Goal: Communication & Community: Answer question/provide support

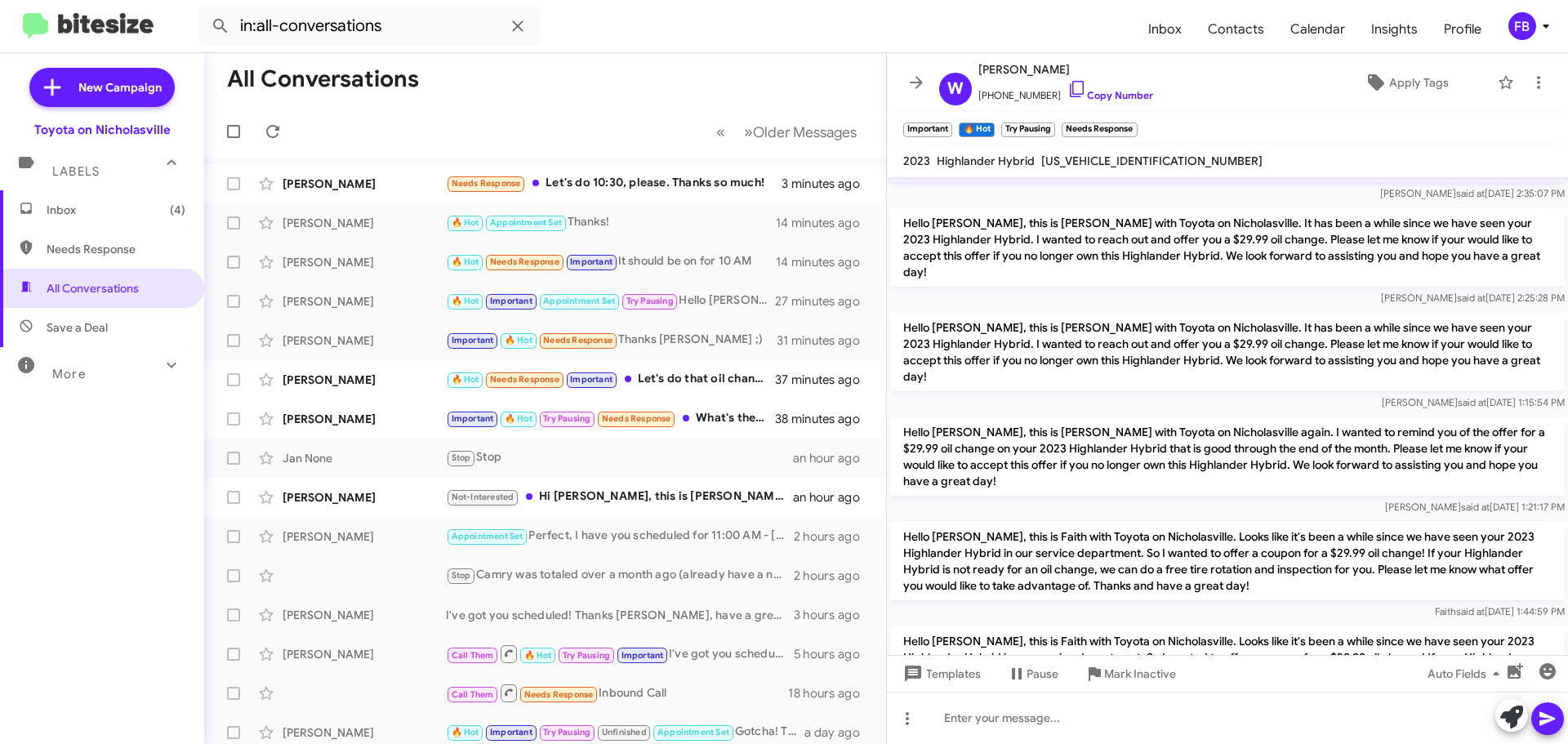
scroll to position [976, 0]
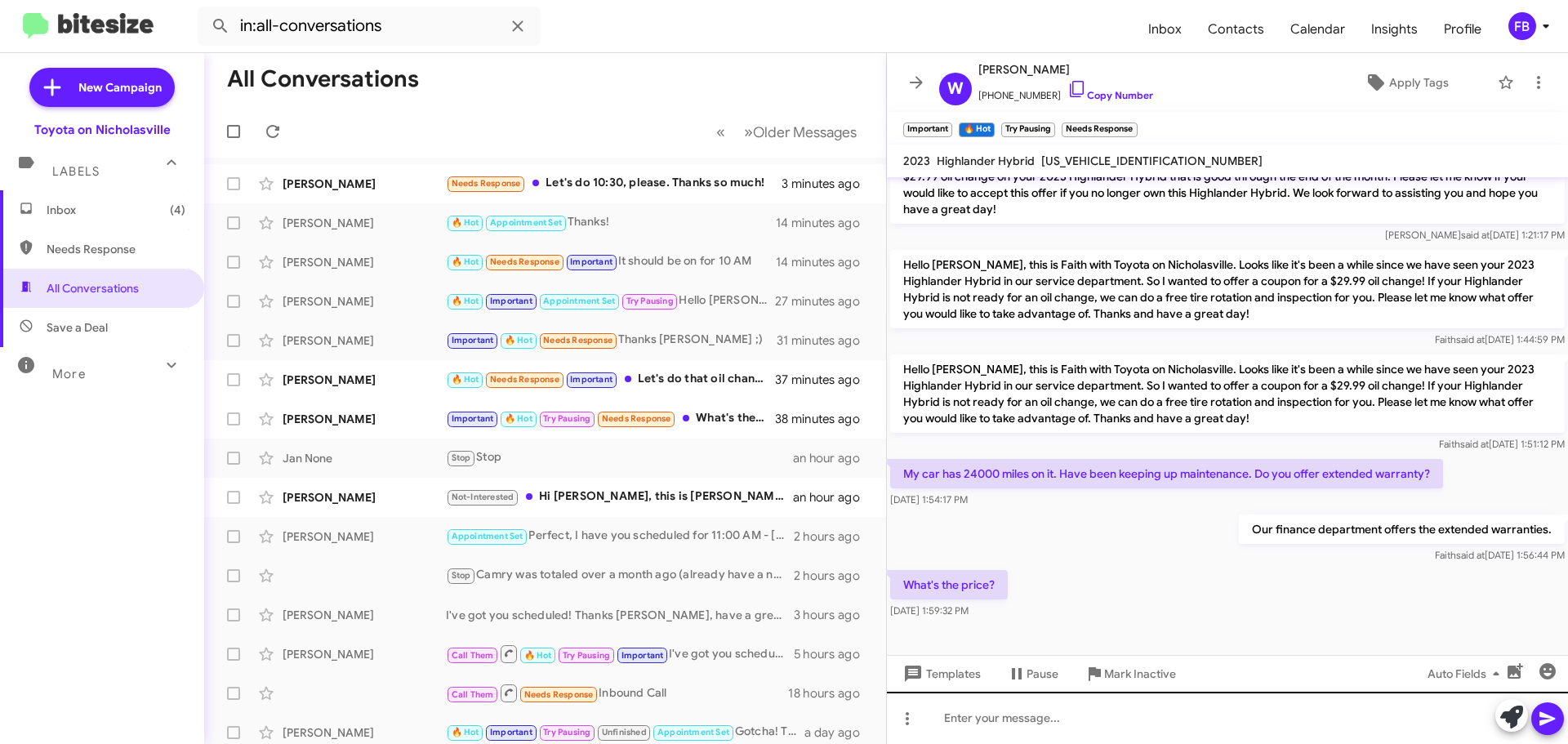
click at [976, 723] on div at bounding box center [1227, 717] width 681 height 53
drag, startPoint x: 1292, startPoint y: 715, endPoint x: 1294, endPoint y: 727, distance: 12.2
click at [1294, 727] on div "You need to call and I can getyou to them! They can give you a p;irce over ther…" at bounding box center [1227, 717] width 681 height 53
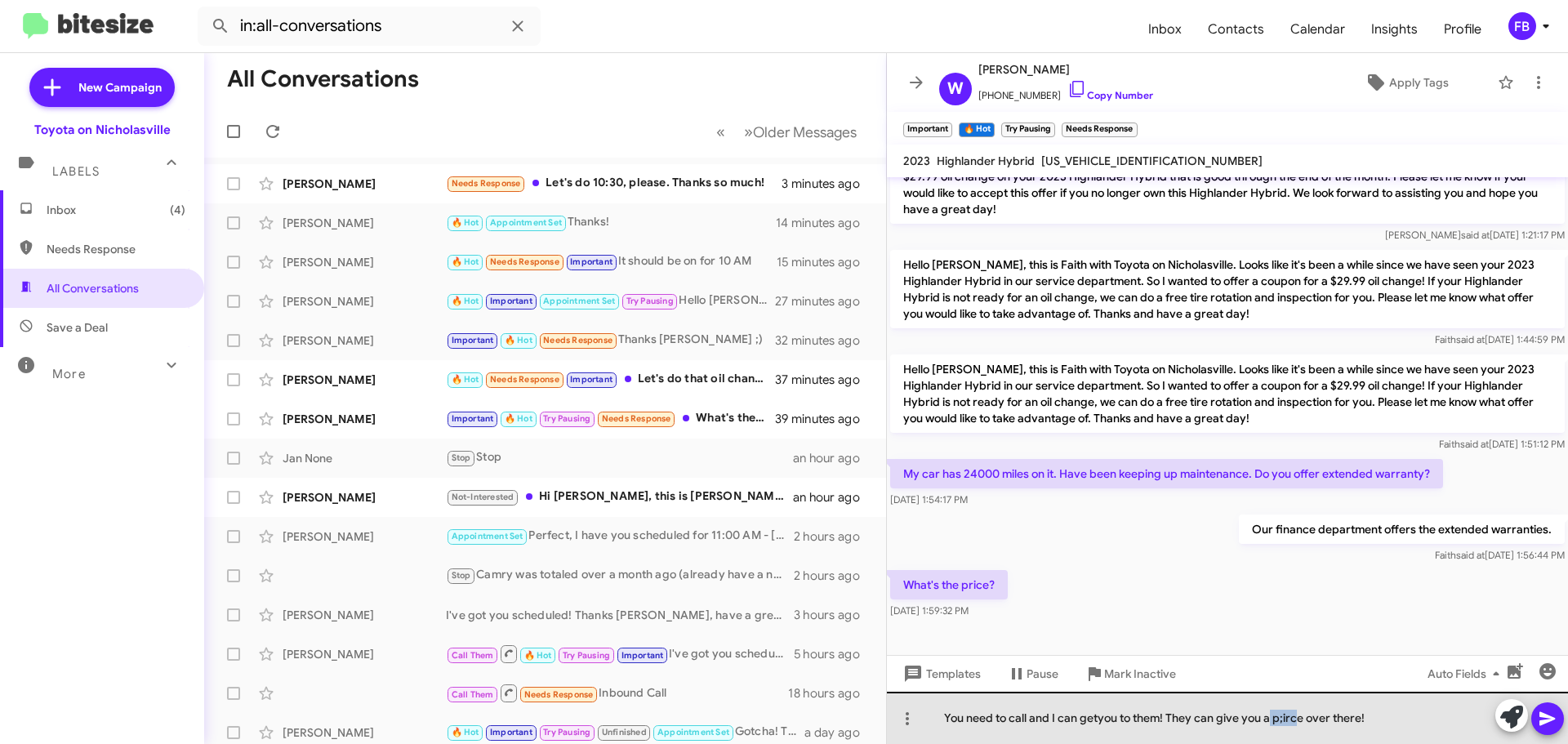
drag, startPoint x: 1299, startPoint y: 718, endPoint x: 1268, endPoint y: 719, distance: 31.0
click at [1268, 719] on div "You need to call and I can getyou to them! They can give you a p;irce over ther…" at bounding box center [1227, 717] width 681 height 53
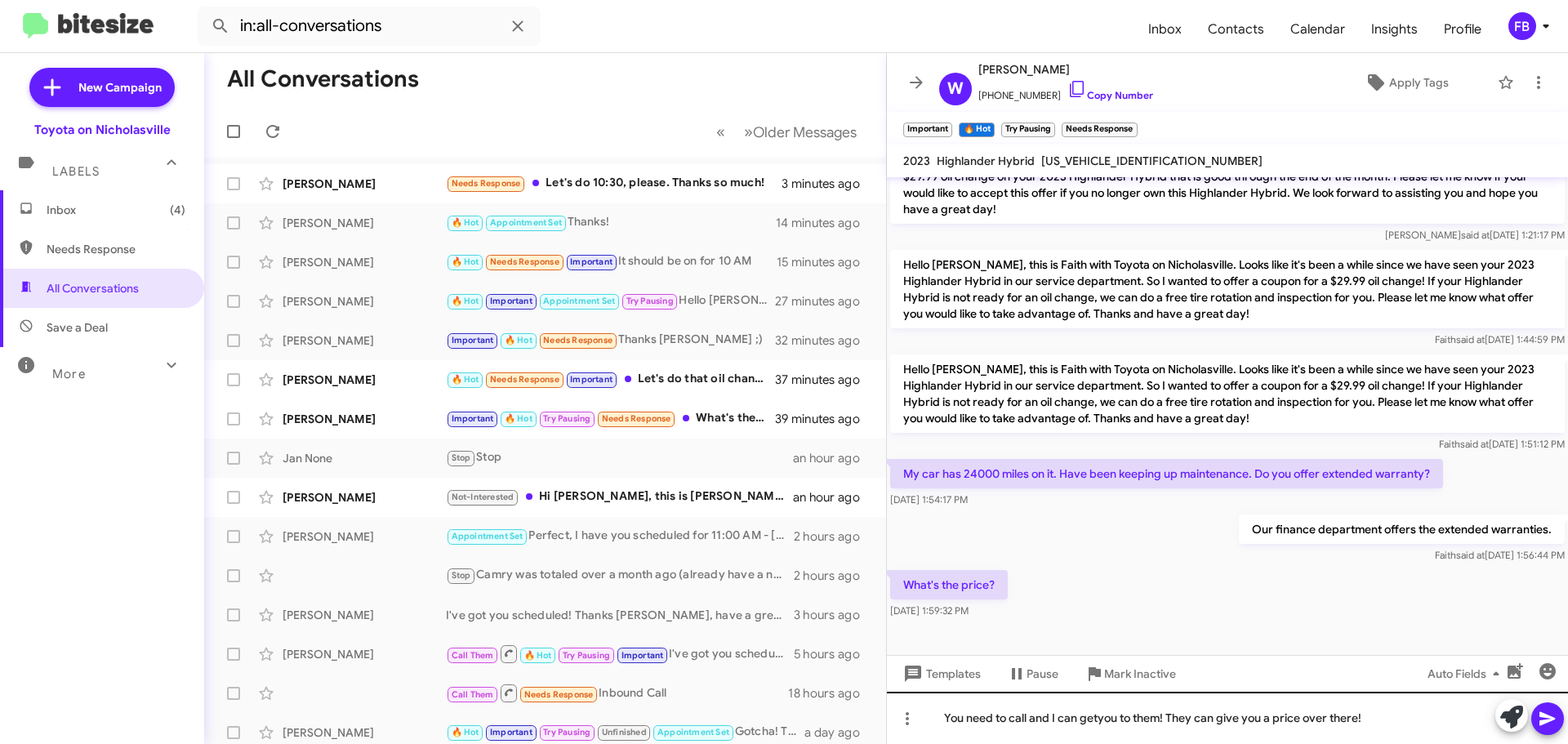
click at [1097, 719] on div "You need to call and I can getyou to them! They can give you a price over there!" at bounding box center [1227, 717] width 681 height 53
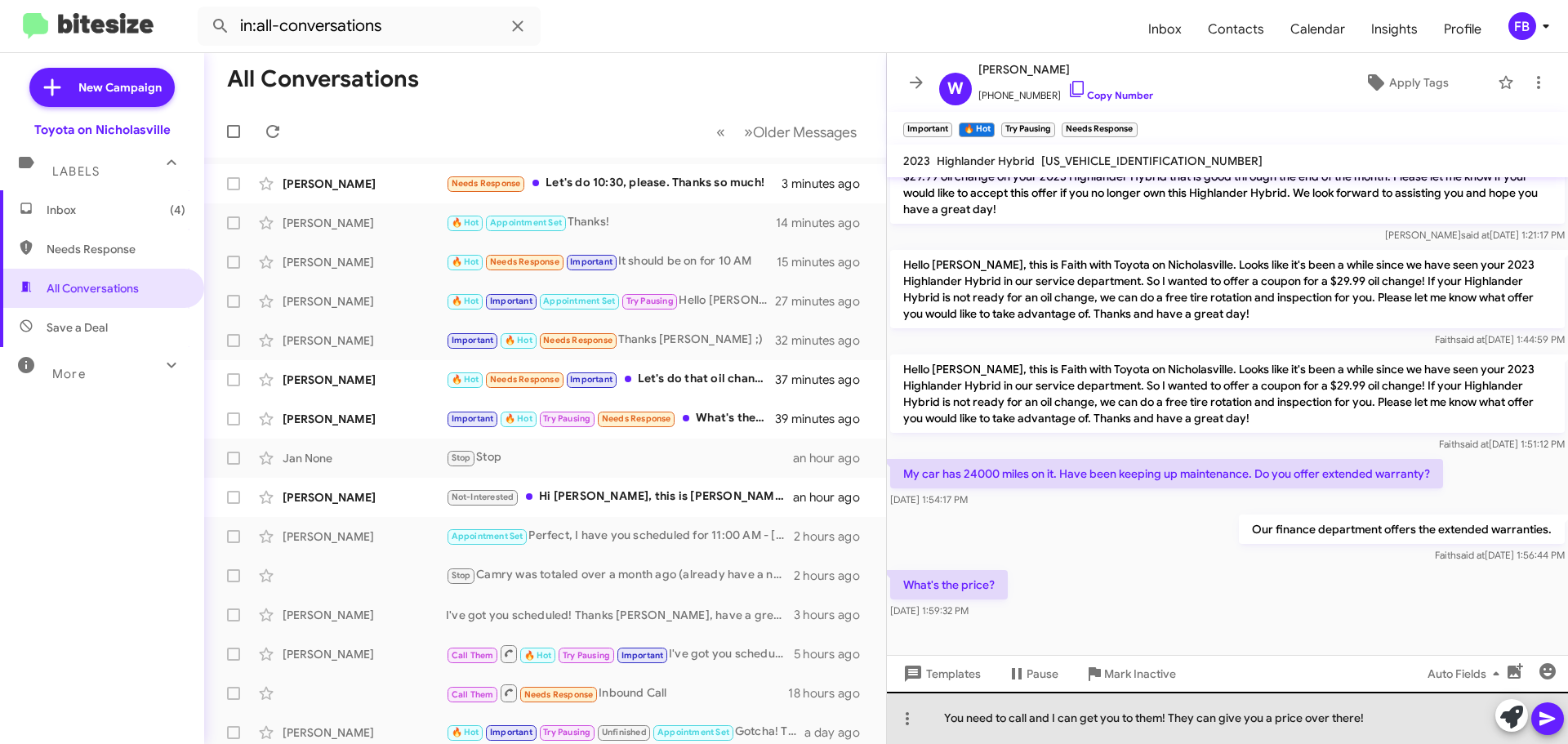
click at [1414, 727] on div "You need to call and I can get you to them! They can give you a price over ther…" at bounding box center [1227, 717] width 681 height 53
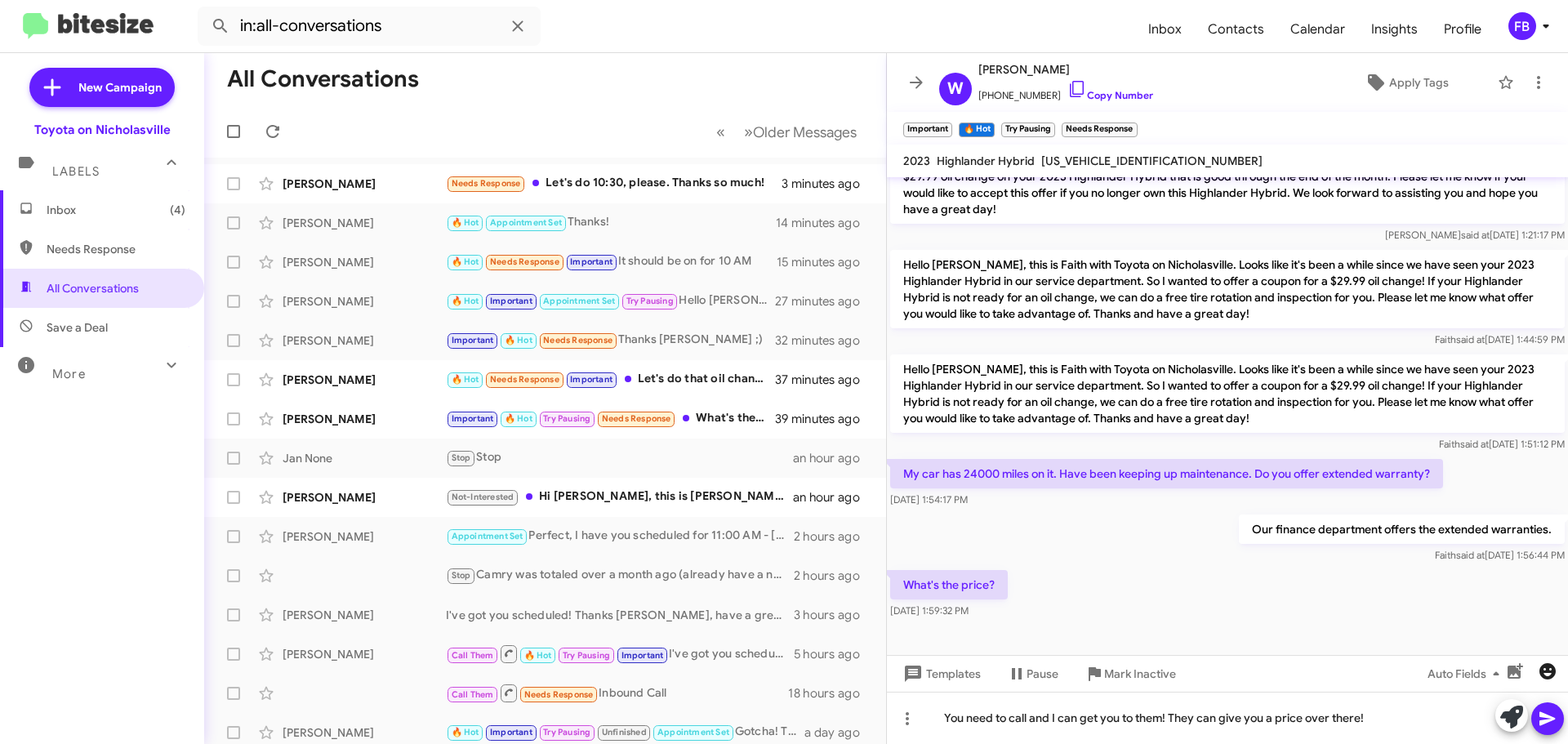
click at [1546, 667] on icon "button" at bounding box center [1547, 670] width 16 height 16
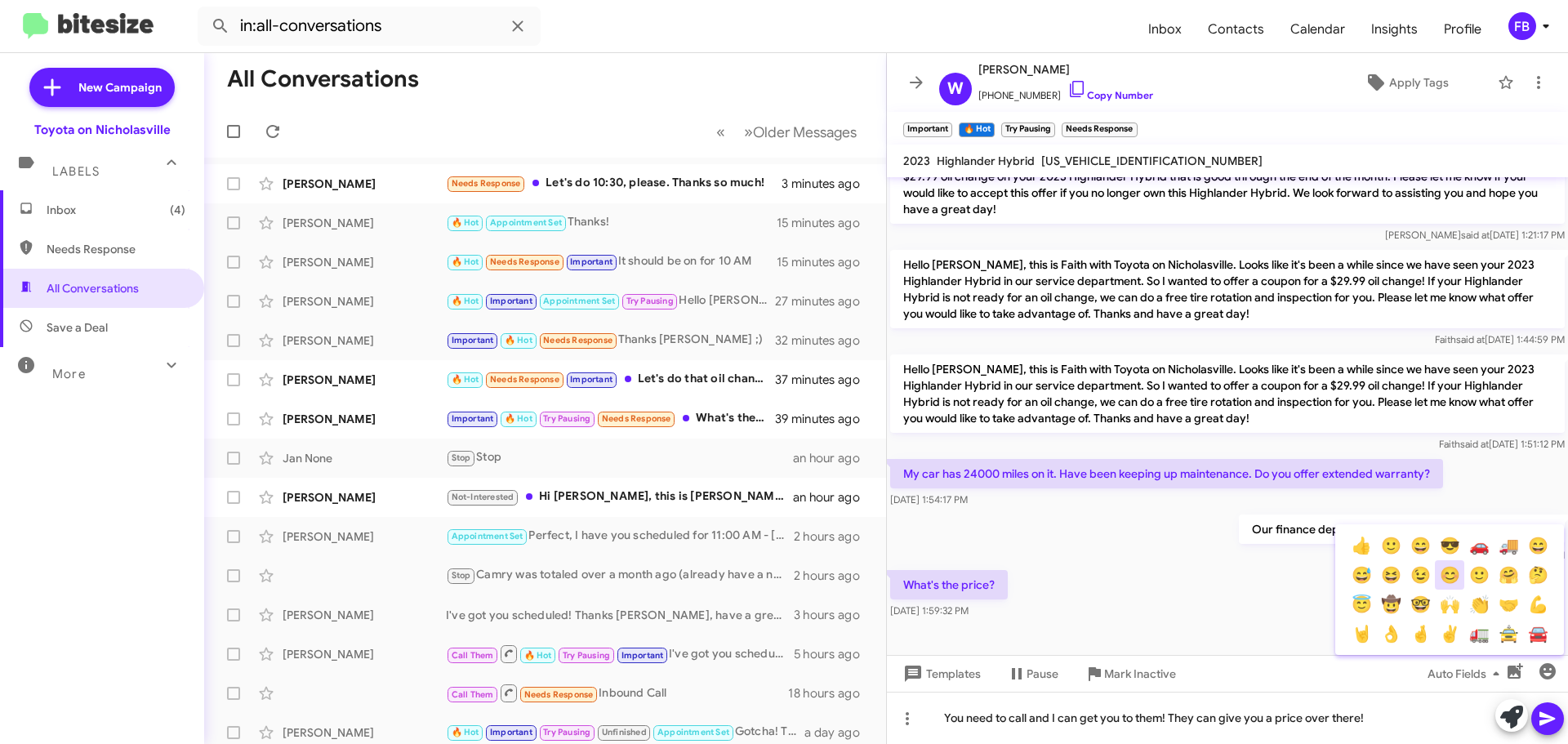
click at [1444, 573] on button "😊" at bounding box center [1450, 574] width 30 height 30
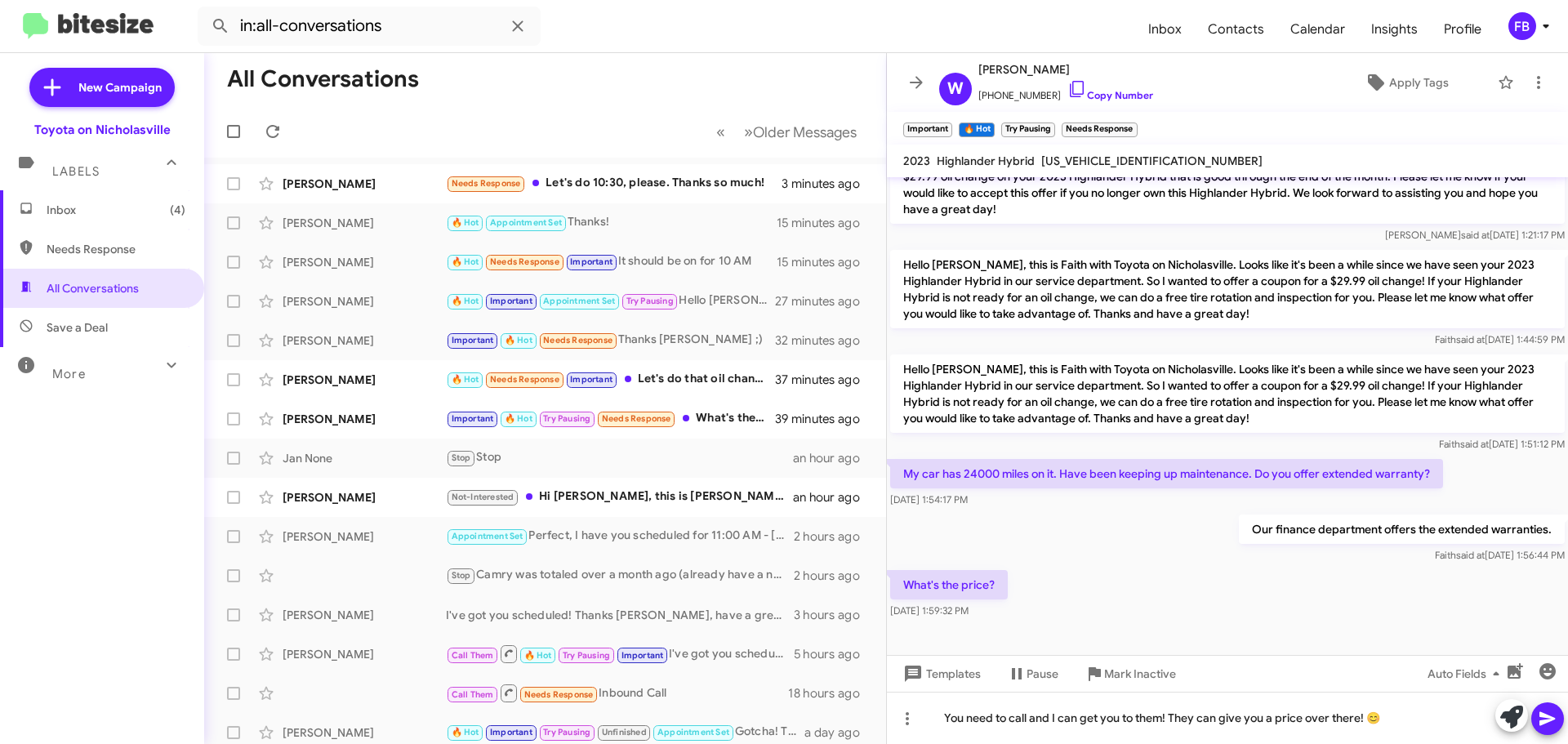
click at [1557, 723] on icon at bounding box center [1548, 718] width 20 height 20
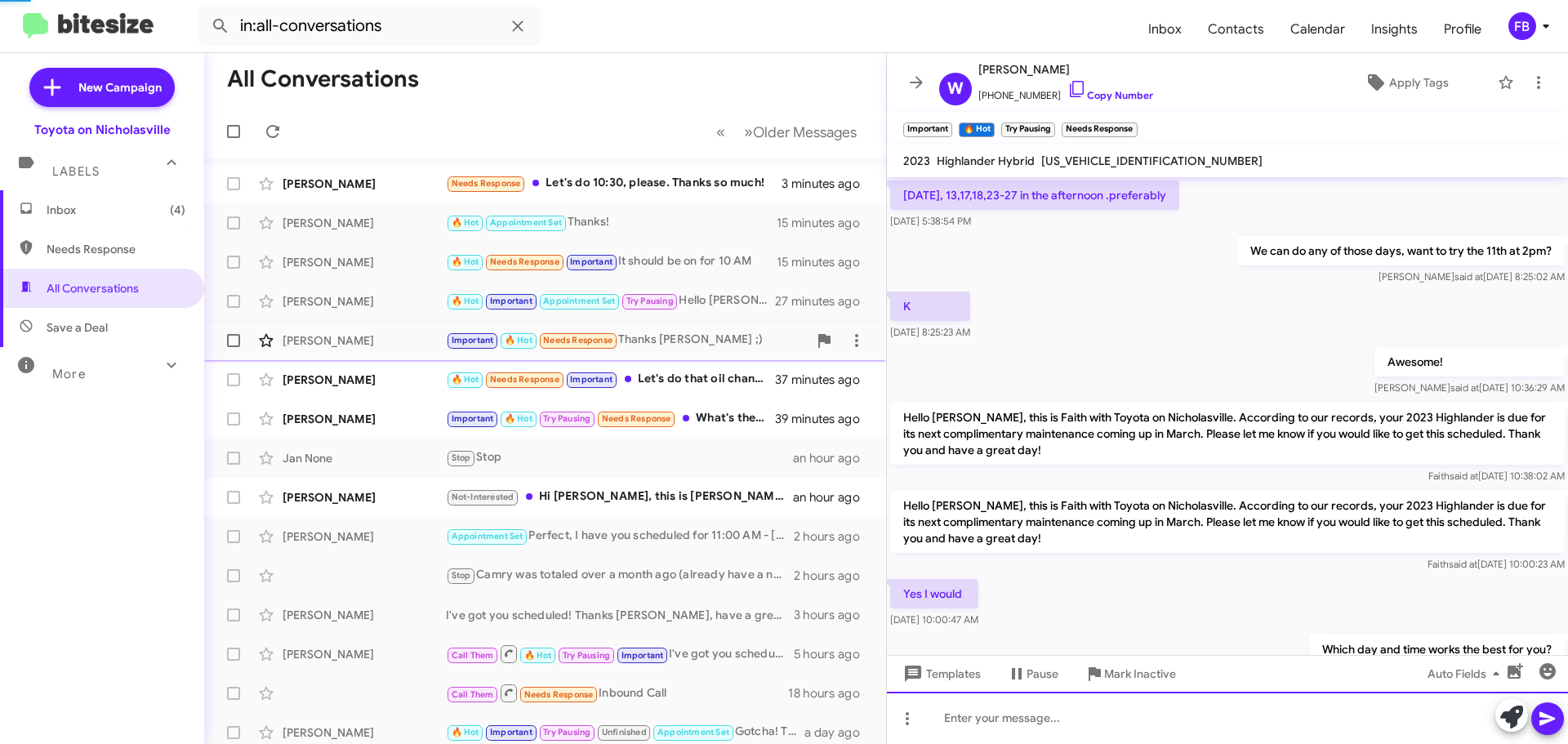
scroll to position [81, 0]
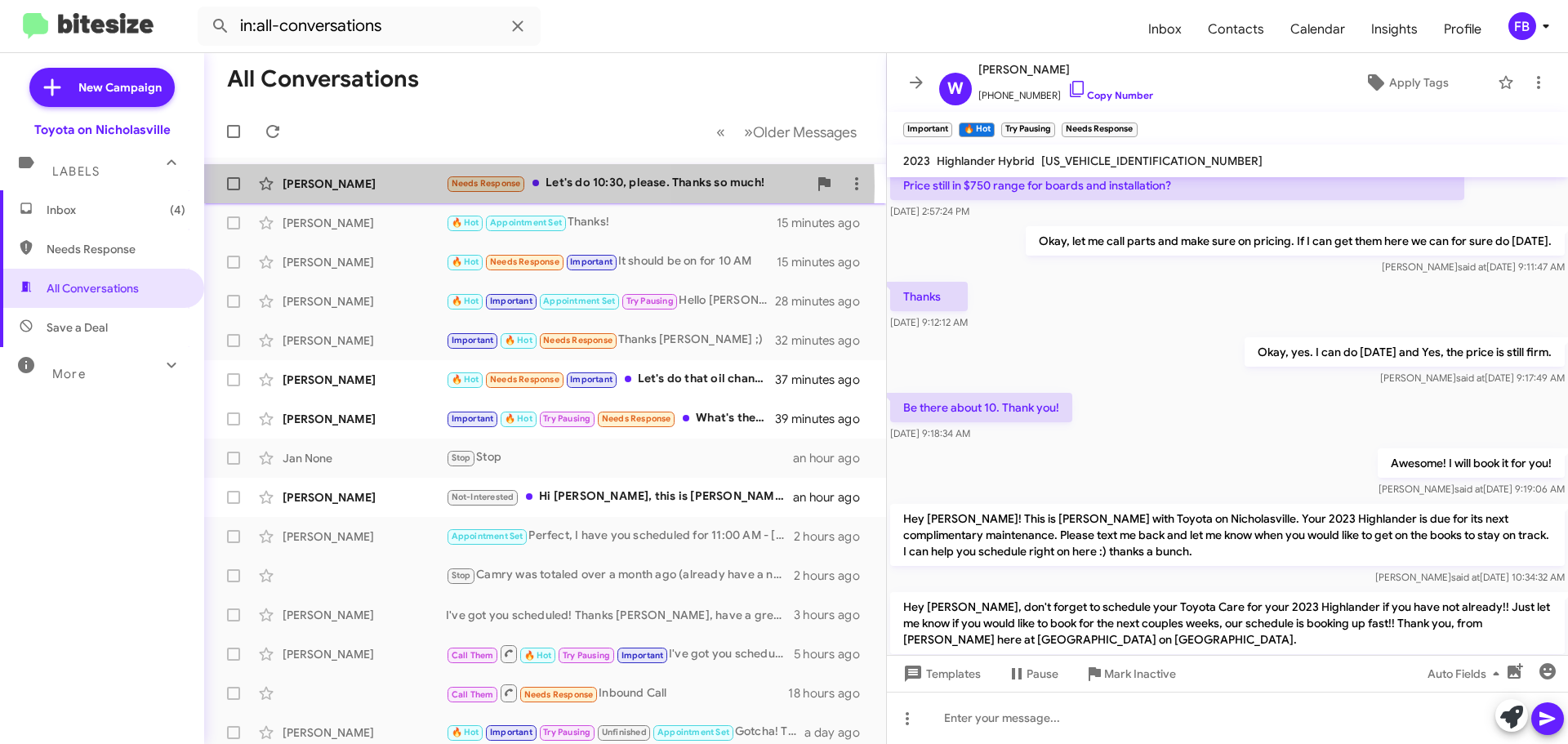
click at [357, 186] on div "[PERSON_NAME]" at bounding box center [364, 183] width 163 height 16
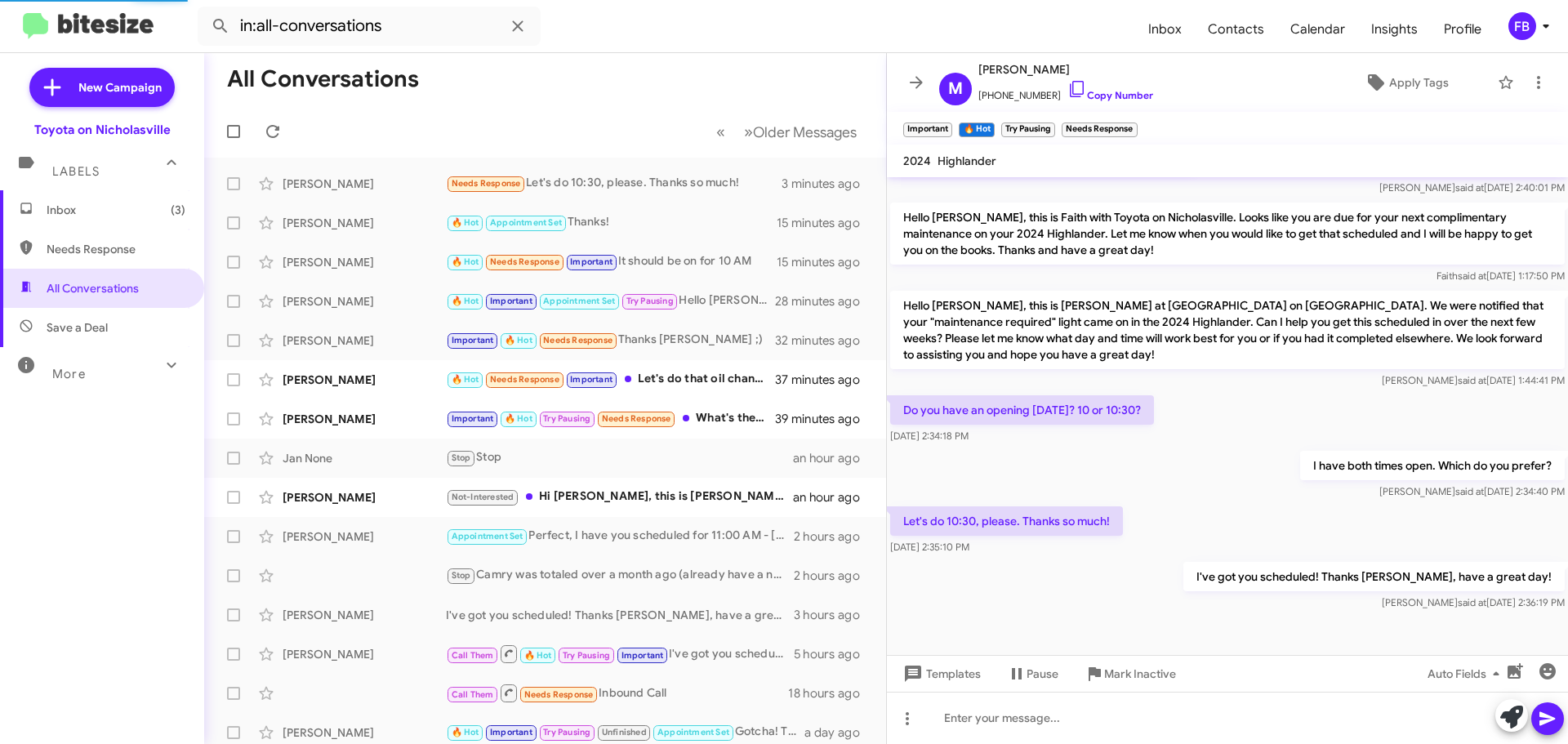
scroll to position [1101, 0]
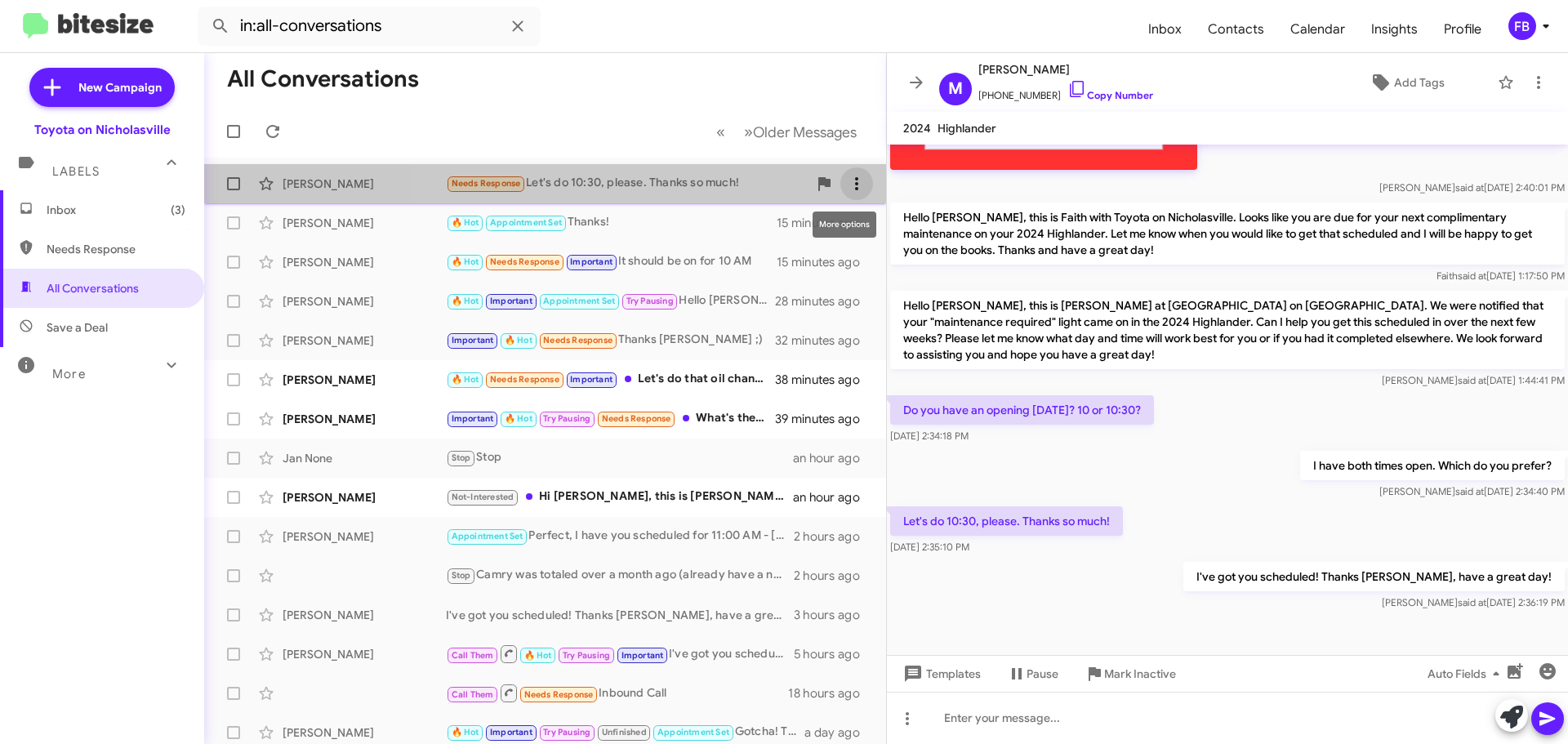
click at [855, 188] on icon at bounding box center [856, 184] width 3 height 13
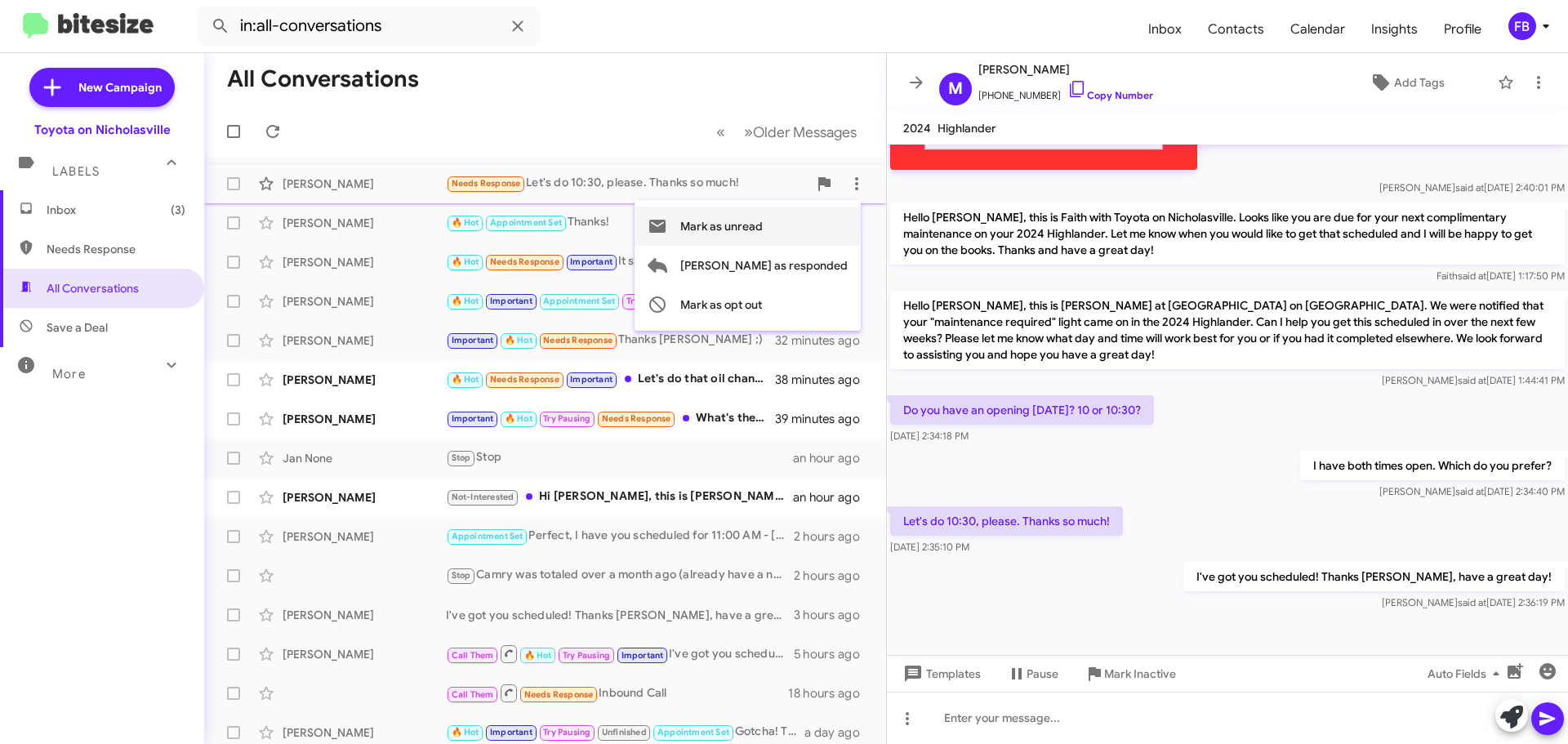
click at [763, 232] on span "Mark as unread" at bounding box center [721, 225] width 82 height 39
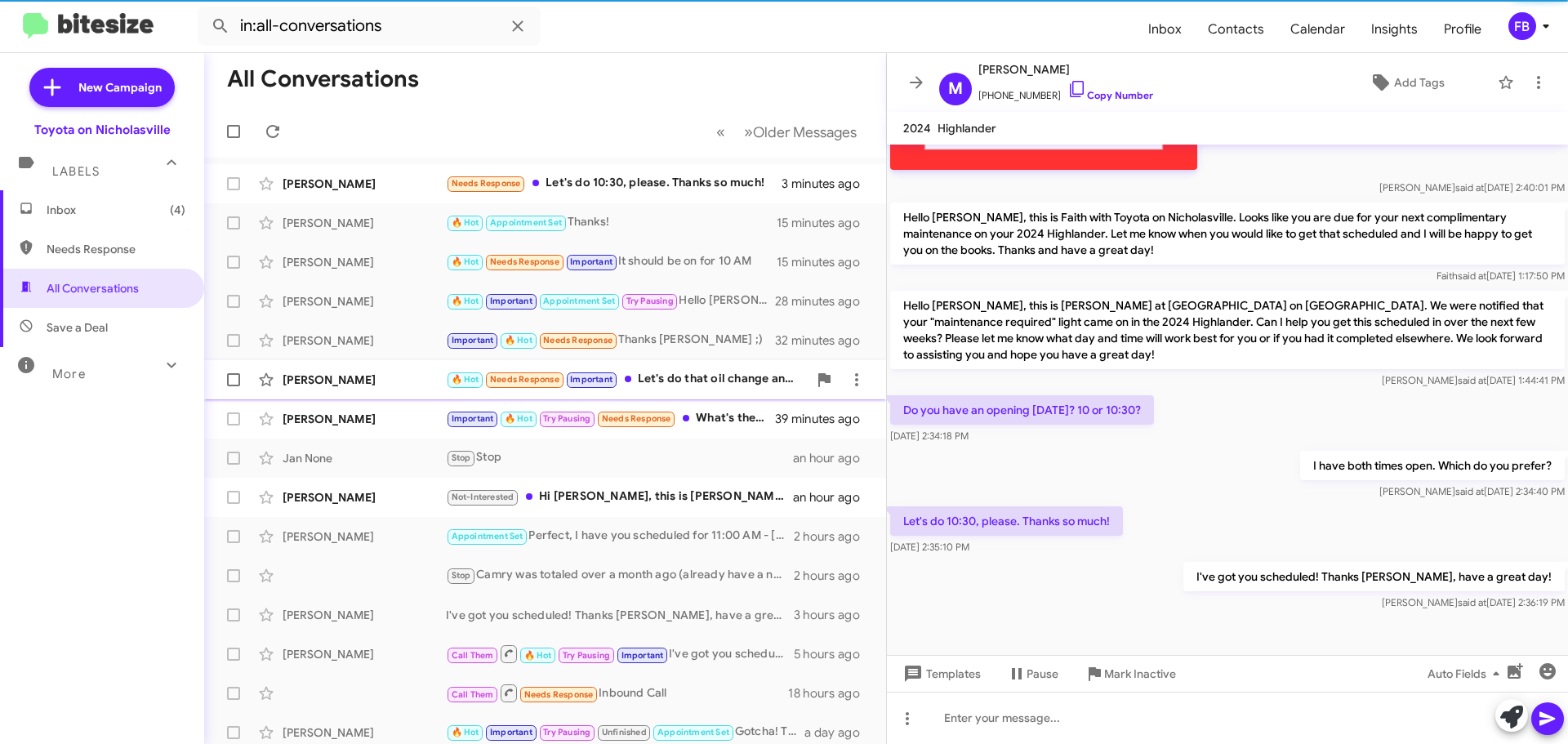
click at [312, 384] on div "[PERSON_NAME]" at bounding box center [364, 379] width 163 height 16
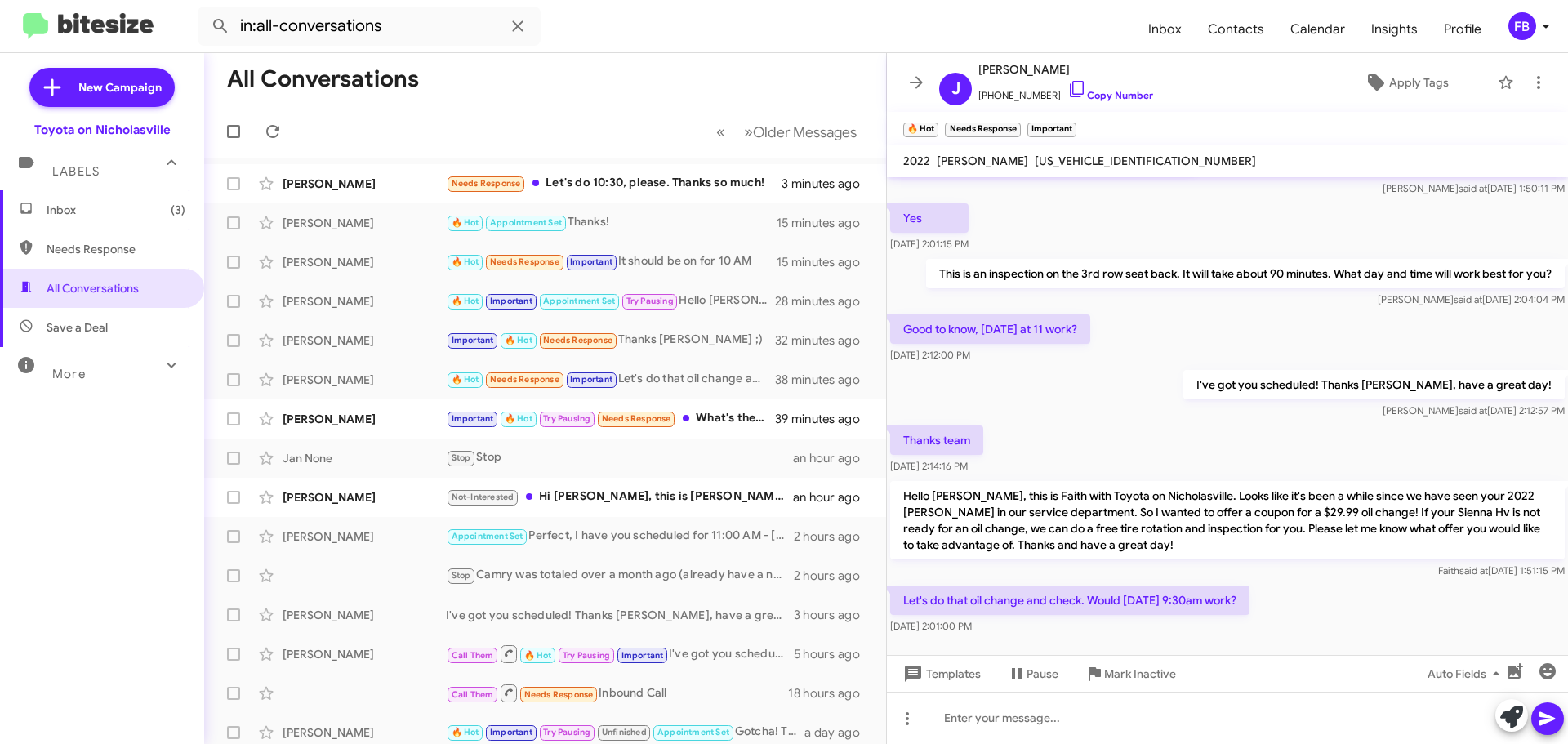
scroll to position [2236, 0]
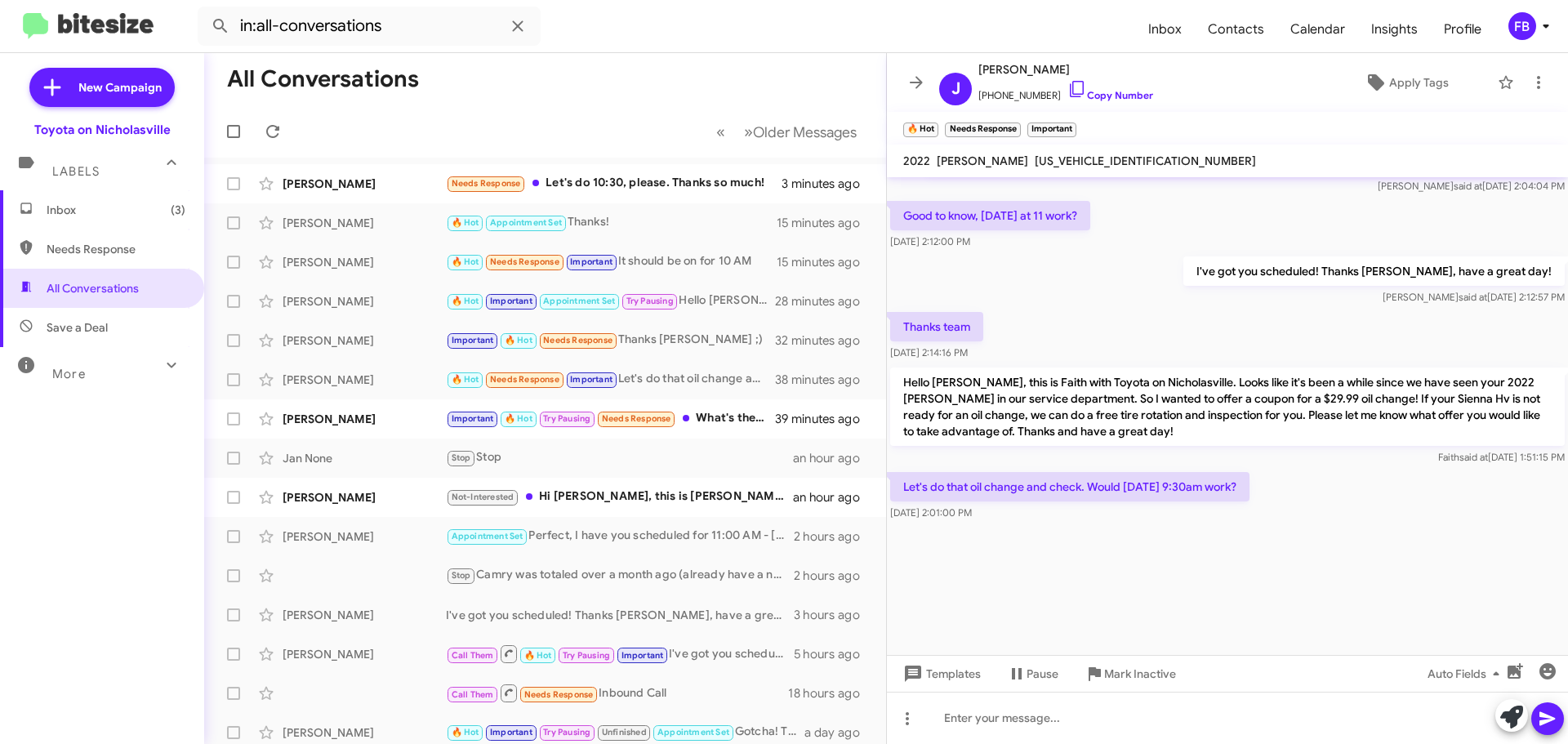
click at [1049, 160] on span "[US_VEHICLE_IDENTIFICATION_NUMBER]" at bounding box center [1146, 160] width 222 height 14
copy span "[US_VEHICLE_IDENTIFICATION_NUMBER]"
click at [965, 673] on span "Templates" at bounding box center [940, 673] width 81 height 30
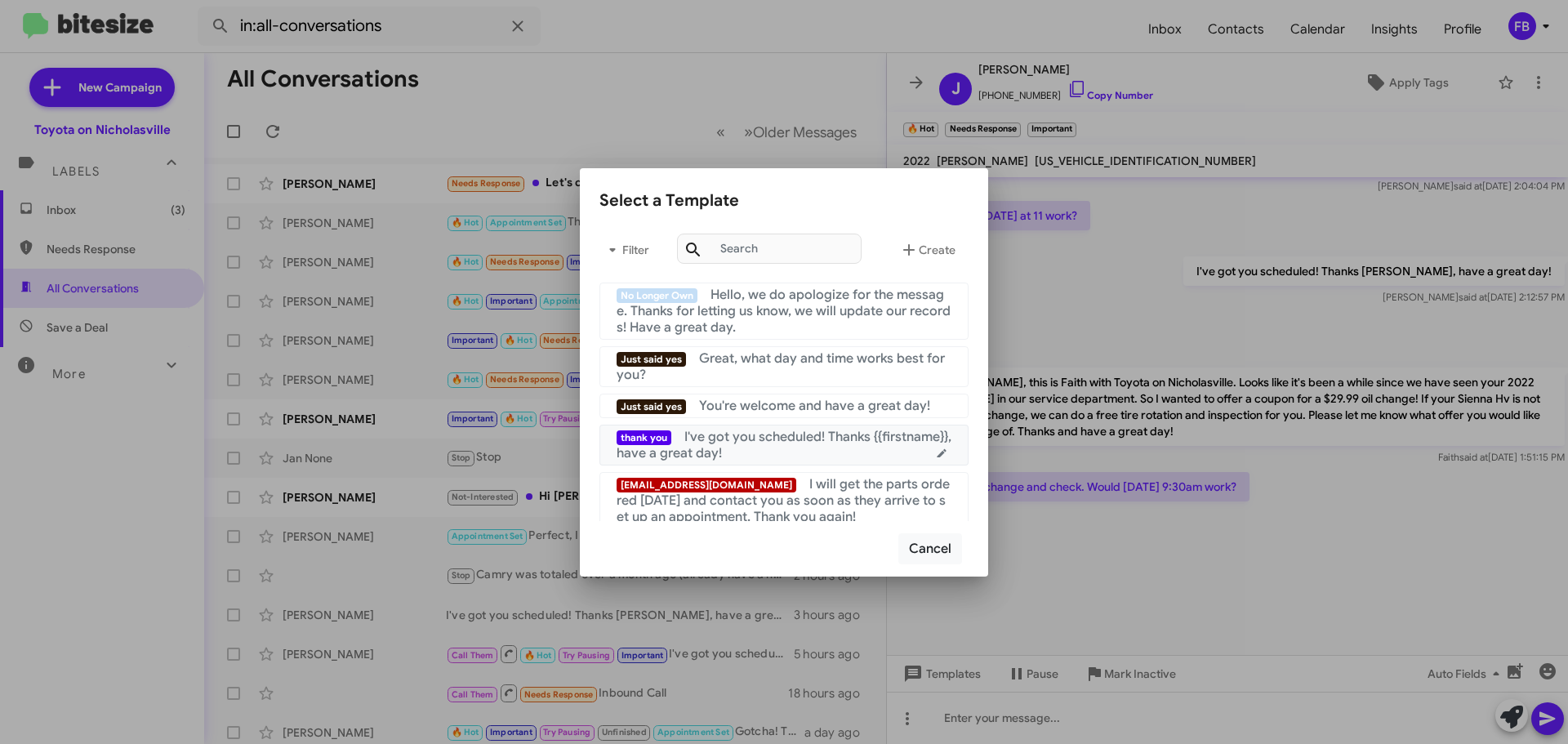
drag, startPoint x: 848, startPoint y: 438, endPoint x: 1247, endPoint y: 546, distance: 413.4
click at [848, 438] on span "I've got you scheduled! Thanks {{firstname}}, have a great day!" at bounding box center [784, 445] width 334 height 32
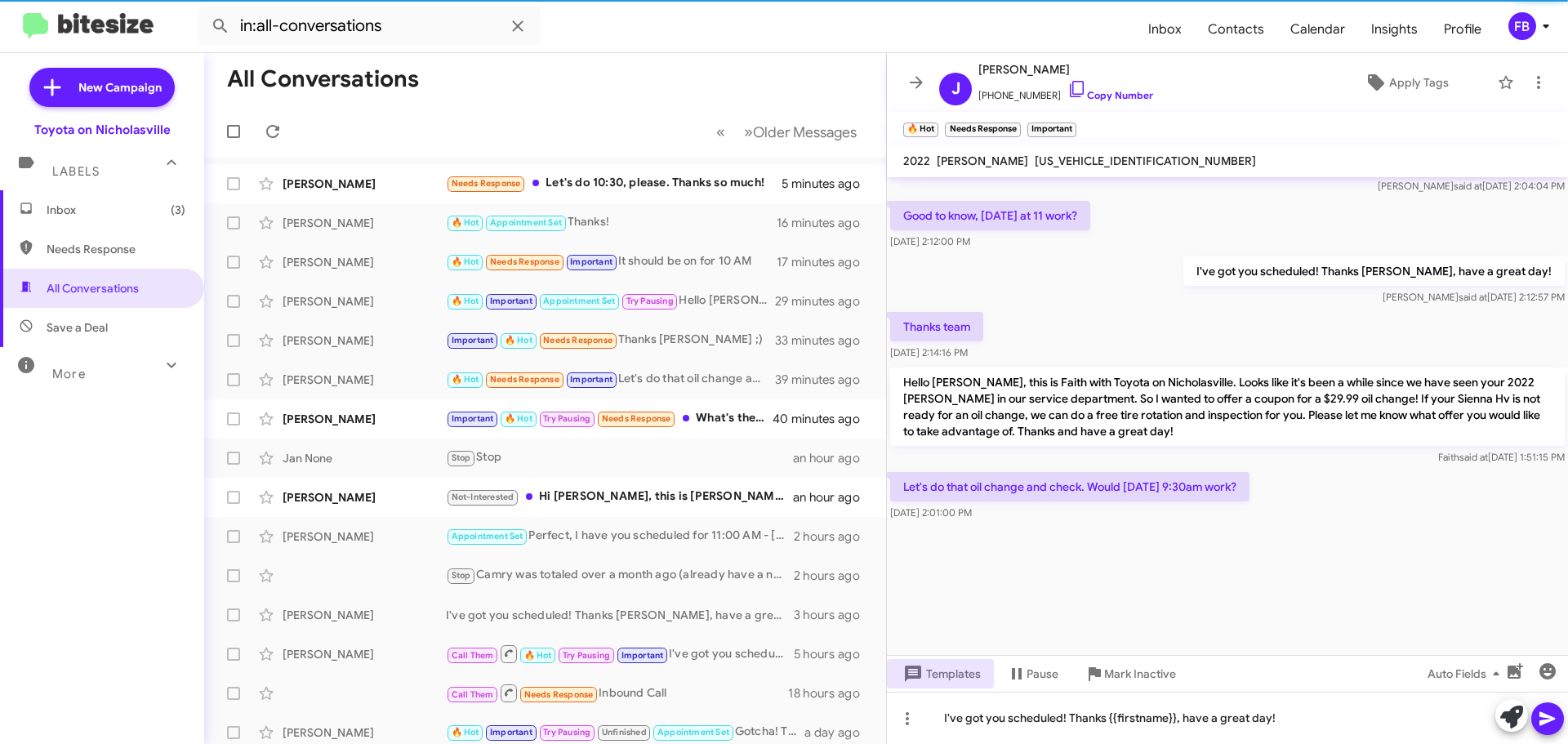
click at [1557, 710] on icon at bounding box center [1548, 718] width 20 height 20
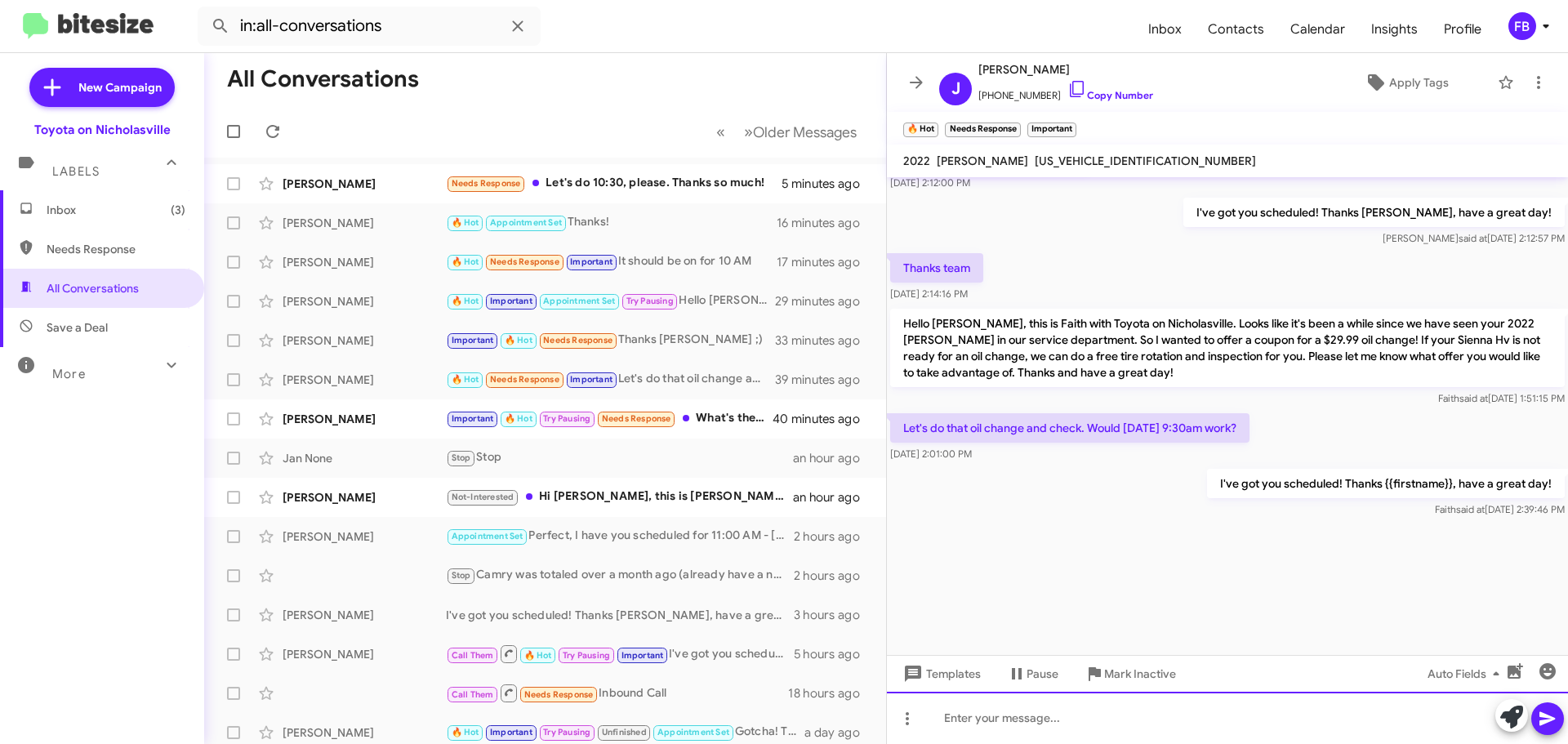
scroll to position [2296, 0]
